Goal: Navigation & Orientation: Find specific page/section

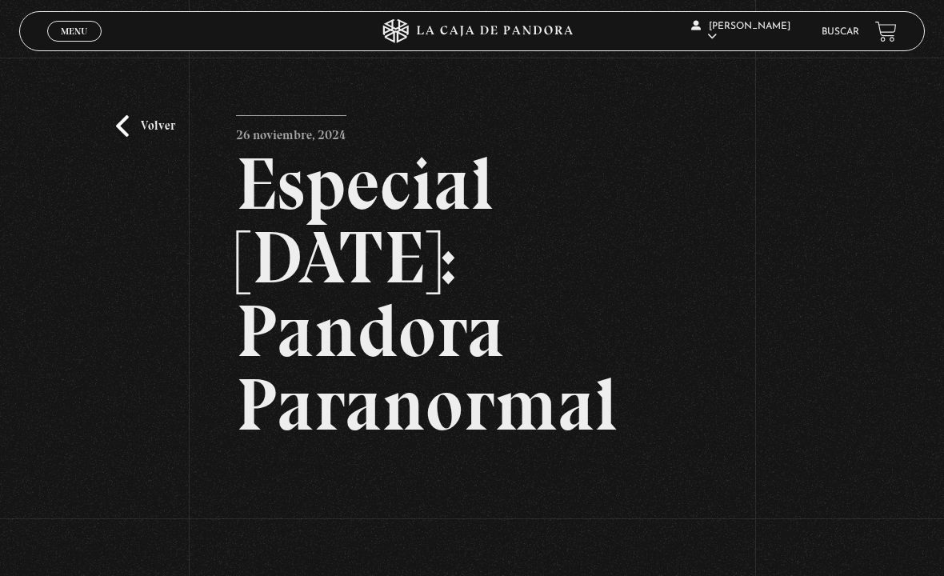
click at [145, 137] on link "Volver" at bounding box center [145, 126] width 59 height 22
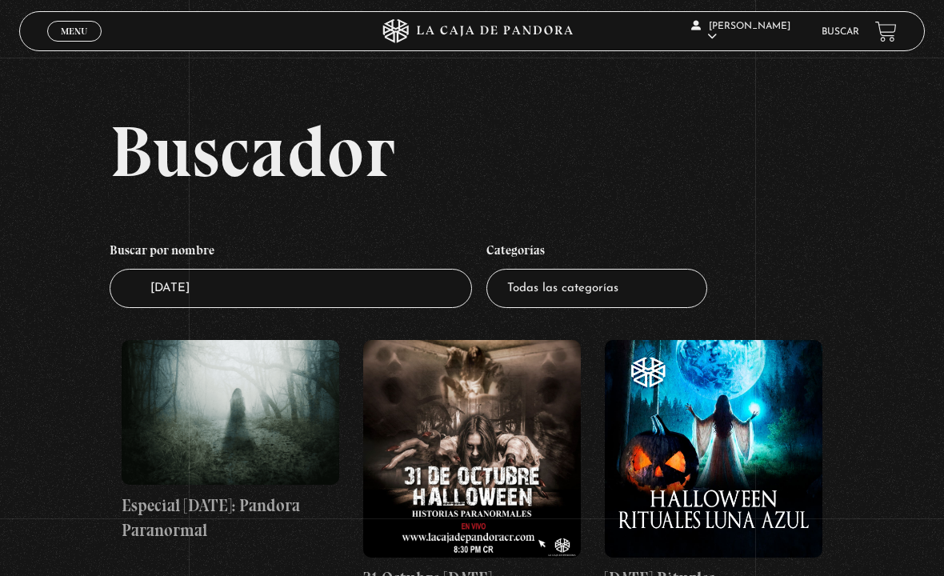
click at [73, 19] on div "Menu Cerrar" at bounding box center [188, 31] width 283 height 38
click at [80, 36] on span "Menu" at bounding box center [74, 31] width 26 height 10
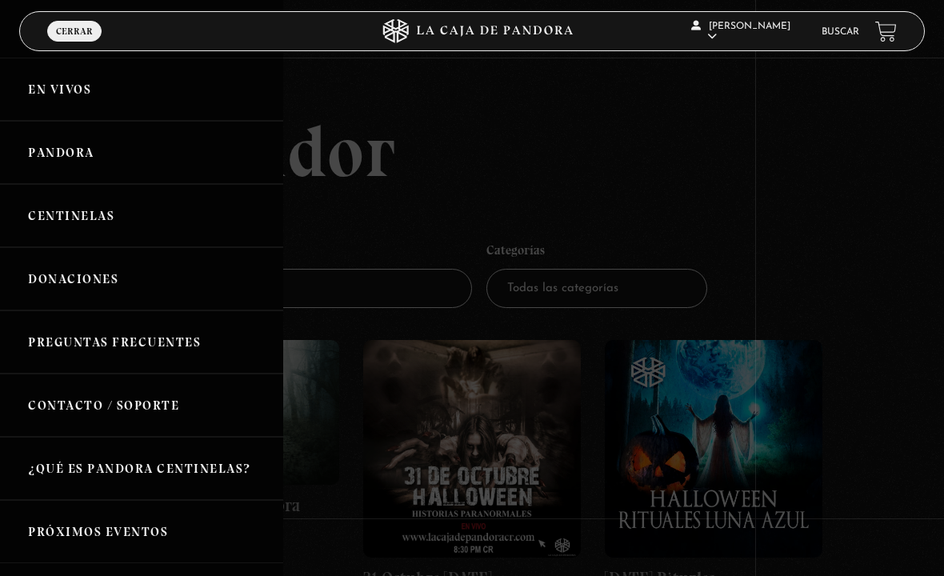
click at [65, 98] on link "En vivos" at bounding box center [141, 89] width 283 height 63
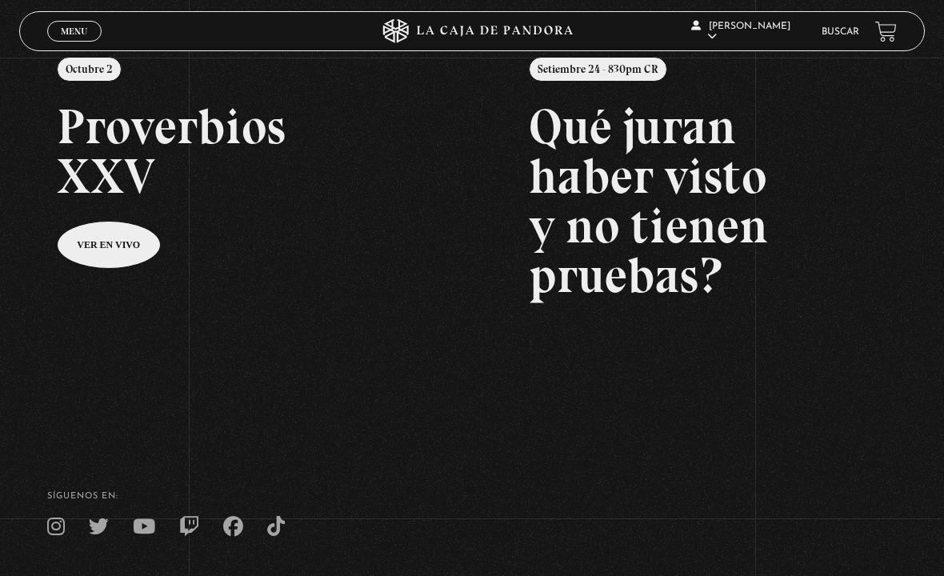
scroll to position [210, 0]
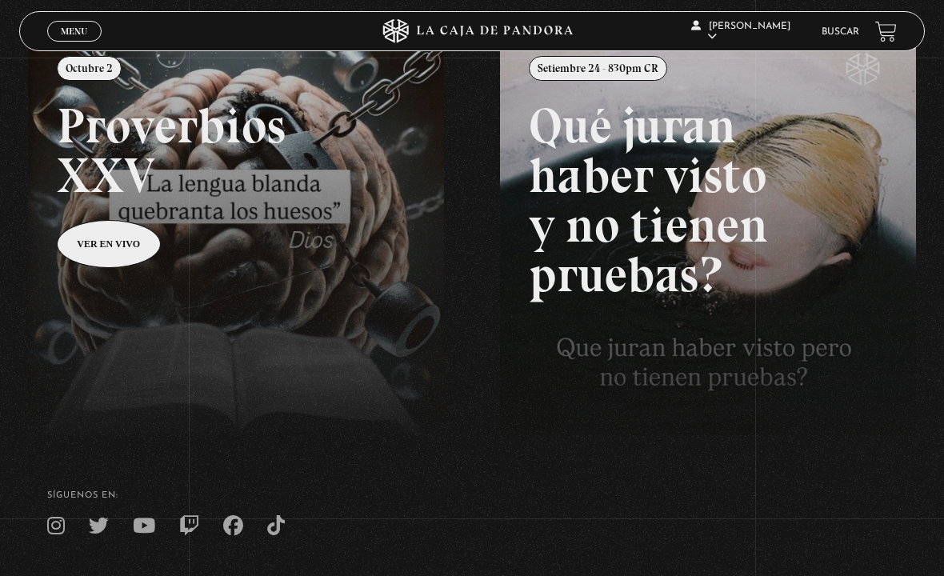
click at [298, 241] on link at bounding box center [500, 320] width 944 height 576
